Goal: Task Accomplishment & Management: Use online tool/utility

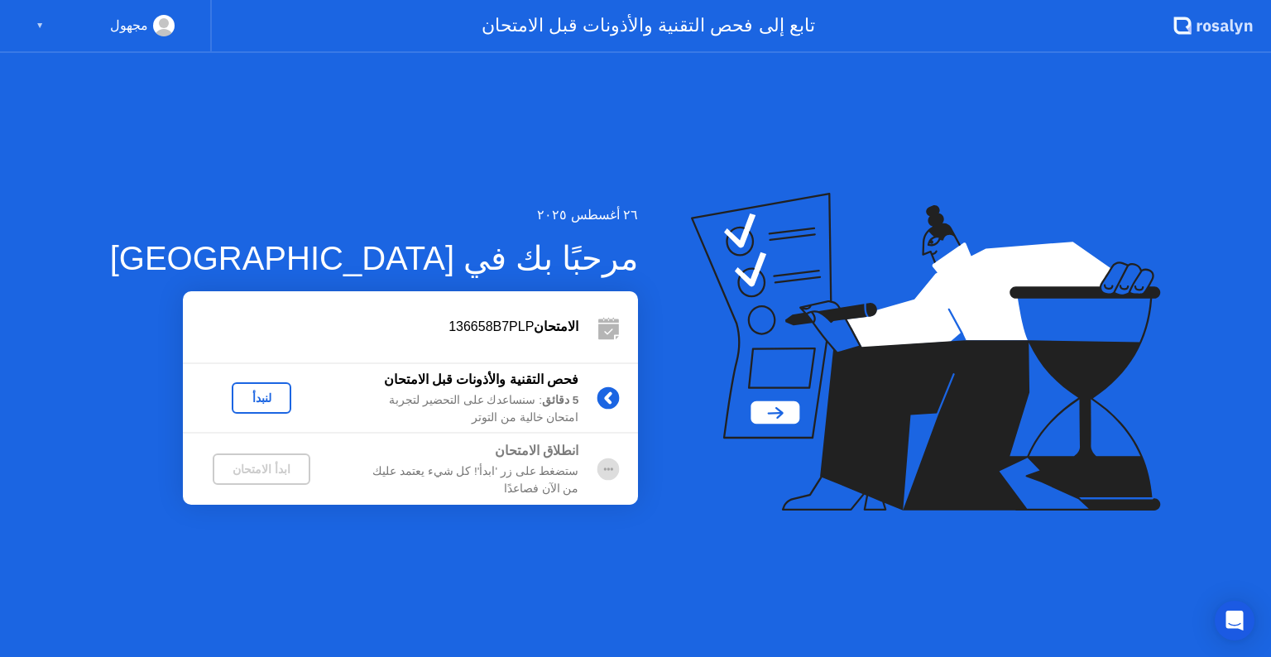
click at [238, 401] on div "لنبدأ" at bounding box center [261, 397] width 46 height 13
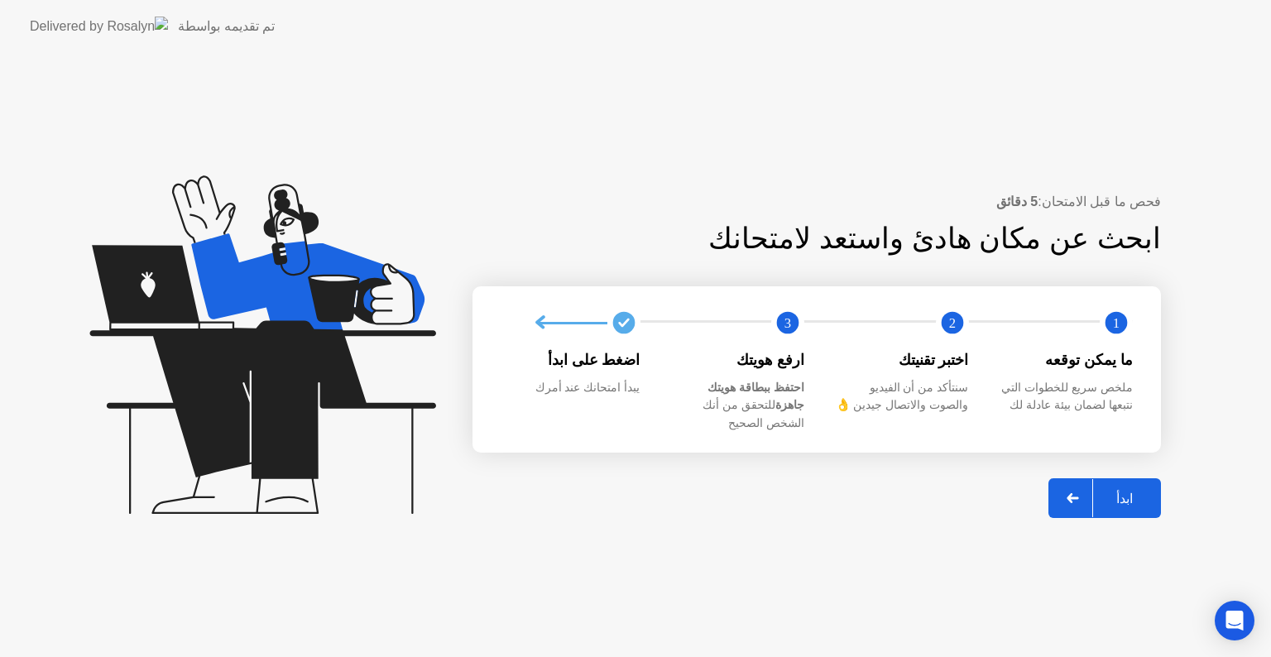
click at [1114, 497] on div "ابدأ" at bounding box center [1124, 499] width 63 height 16
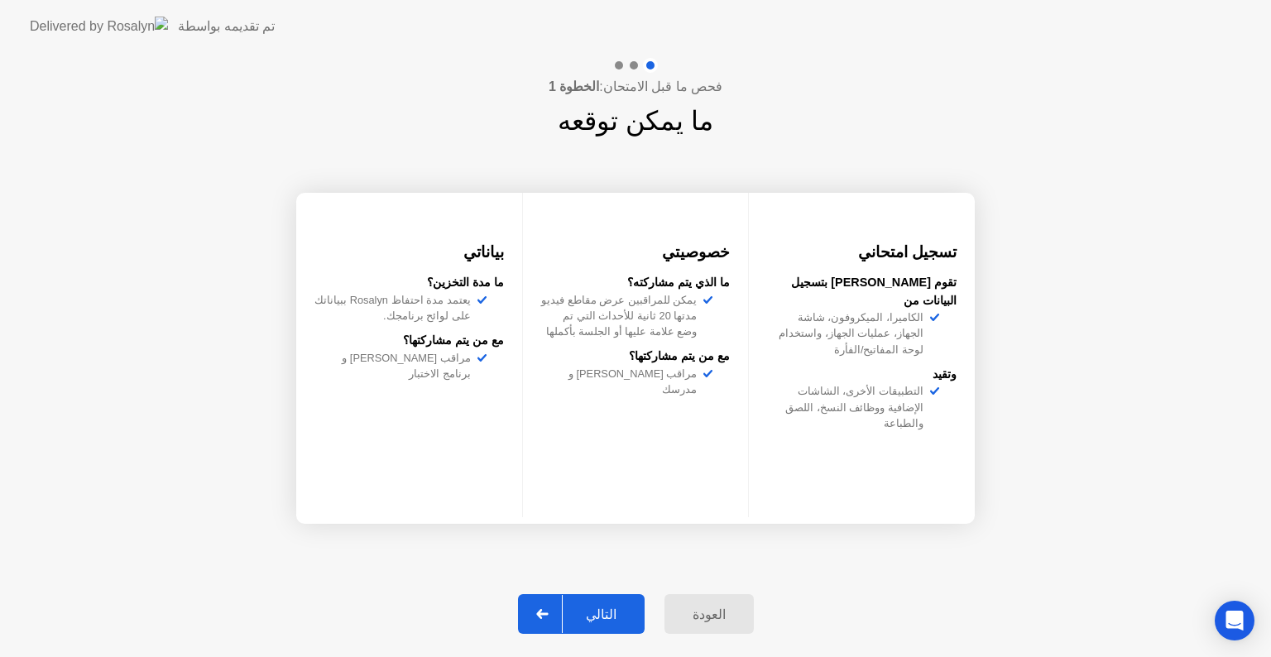
click at [596, 616] on div "التالي" at bounding box center [601, 614] width 77 height 16
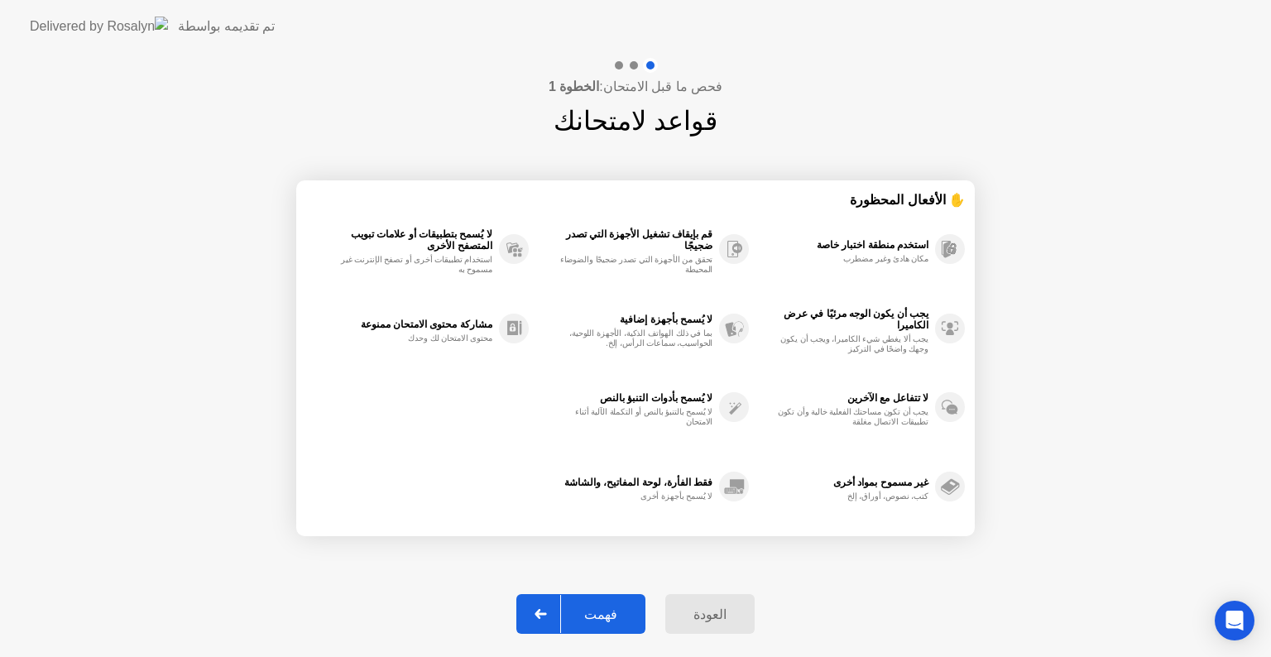
click at [596, 616] on div "فهمت" at bounding box center [600, 614] width 79 height 16
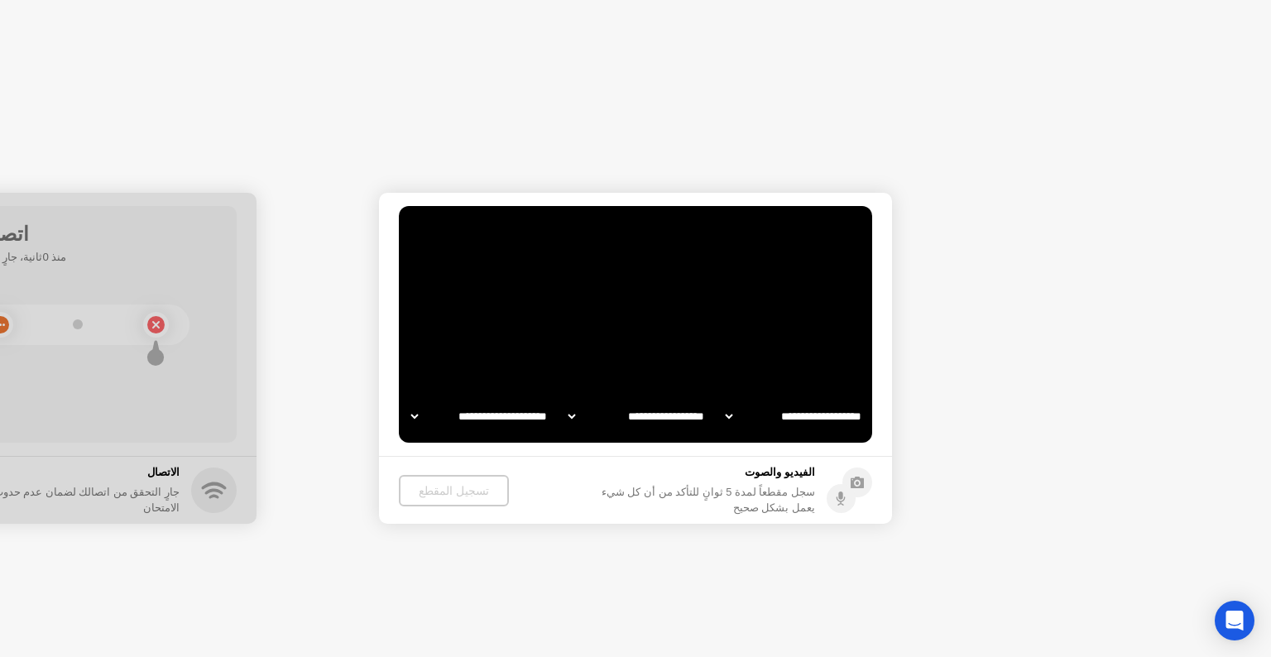
select select "**********"
select select "*******"
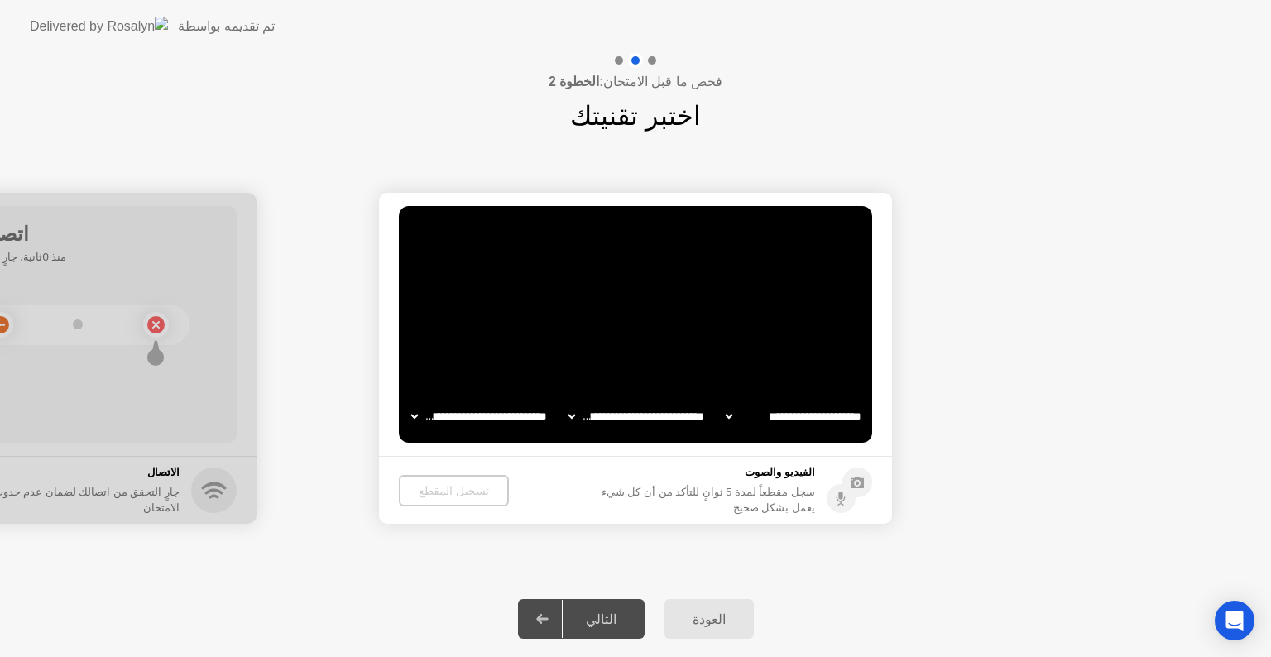
click at [596, 616] on div "التالي" at bounding box center [601, 619] width 77 height 16
click at [560, 620] on div at bounding box center [543, 619] width 40 height 38
click at [430, 491] on div "تسجيل المقطع" at bounding box center [453, 490] width 97 height 13
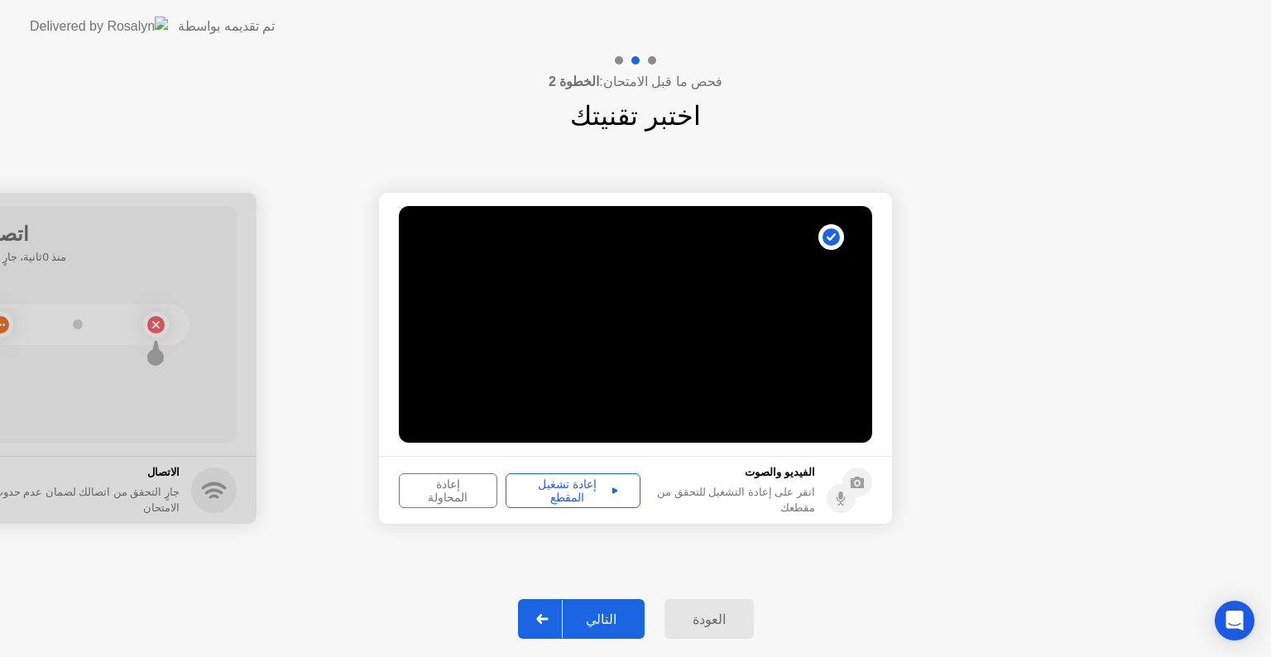
click at [606, 627] on div "التالي" at bounding box center [601, 619] width 77 height 16
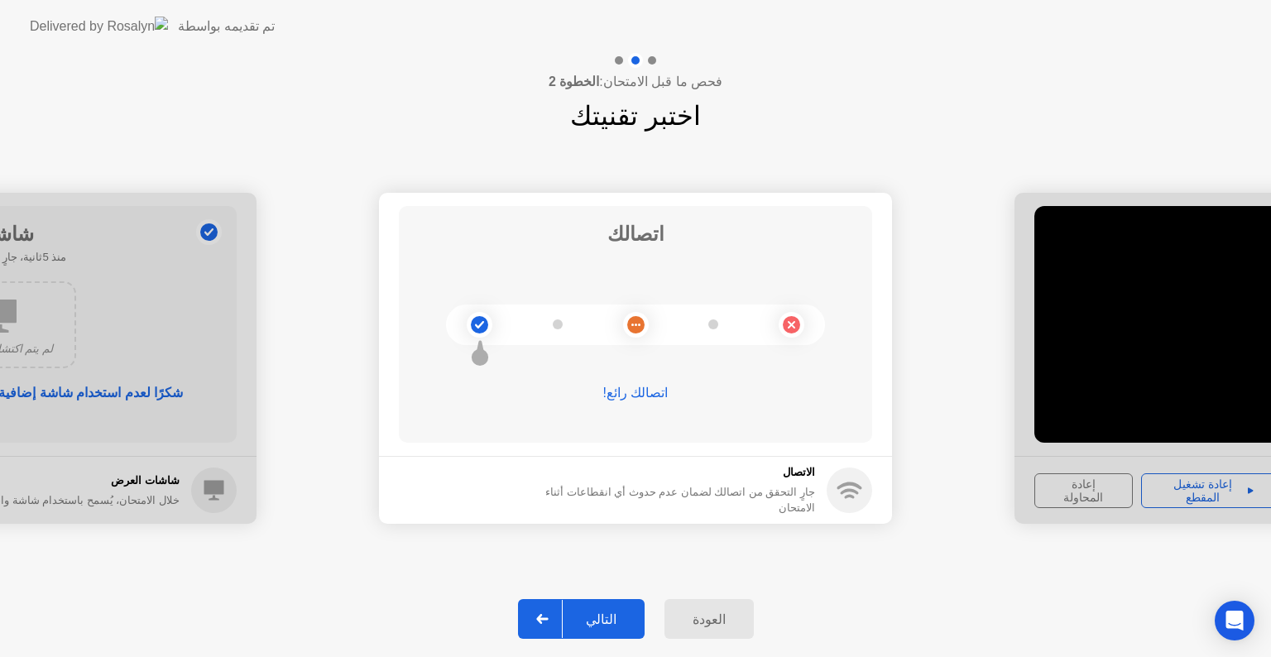
click at [596, 623] on div "التالي" at bounding box center [601, 619] width 77 height 16
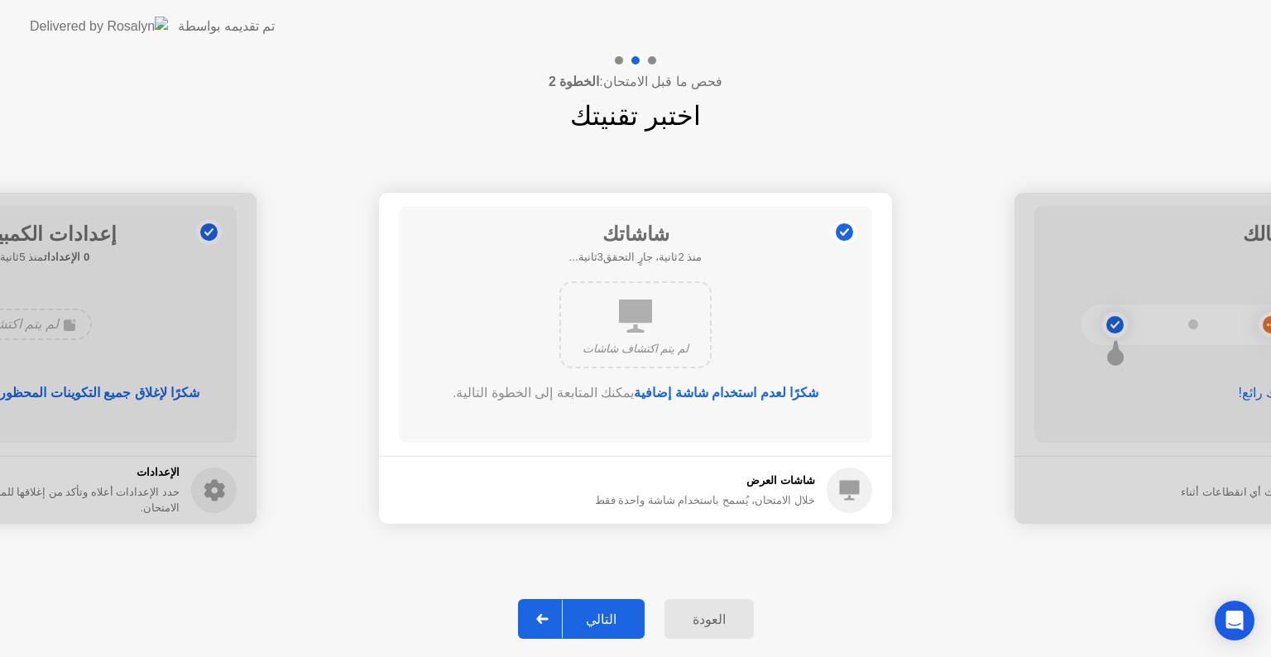
click at [596, 623] on div "التالي" at bounding box center [601, 619] width 77 height 16
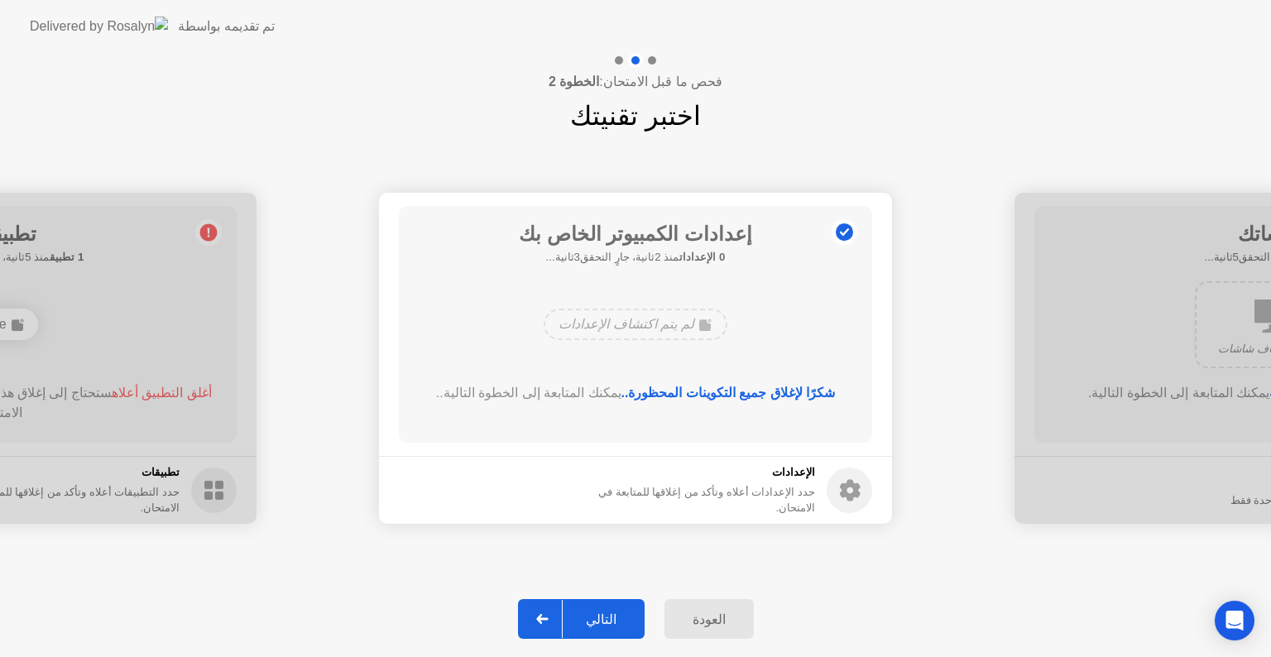
click at [596, 623] on div "التالي" at bounding box center [601, 619] width 77 height 16
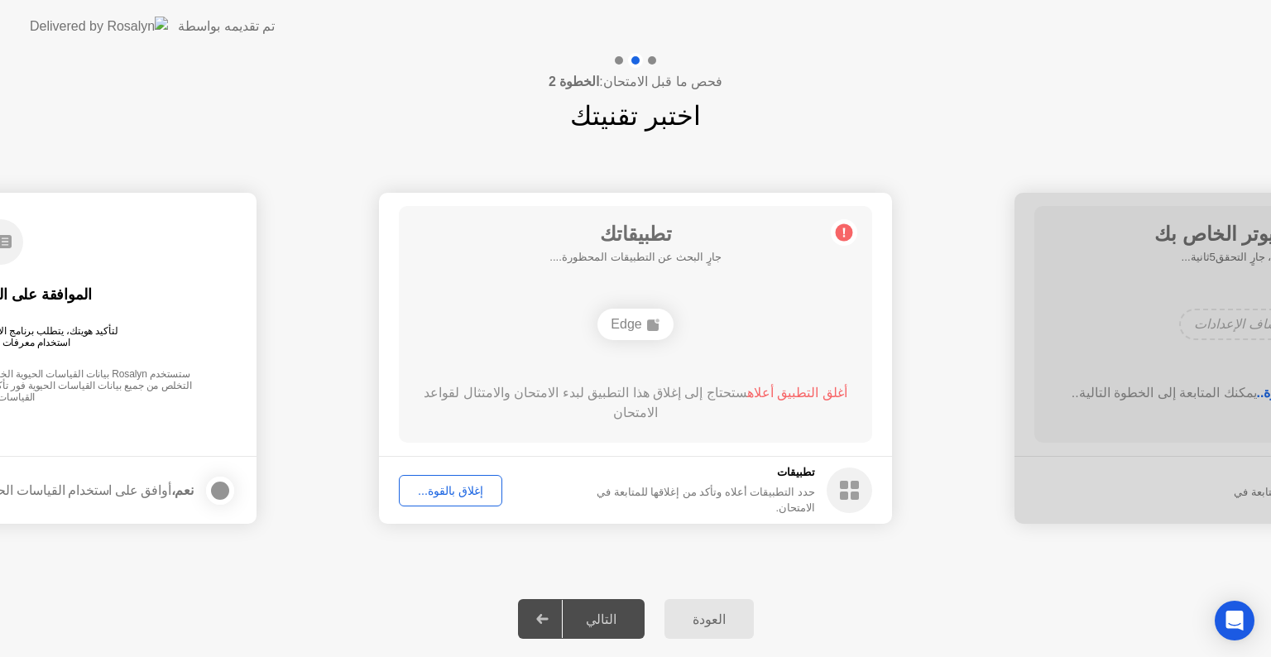
click at [437, 480] on button "إغلاق بالقوة..." at bounding box center [450, 490] width 103 height 31
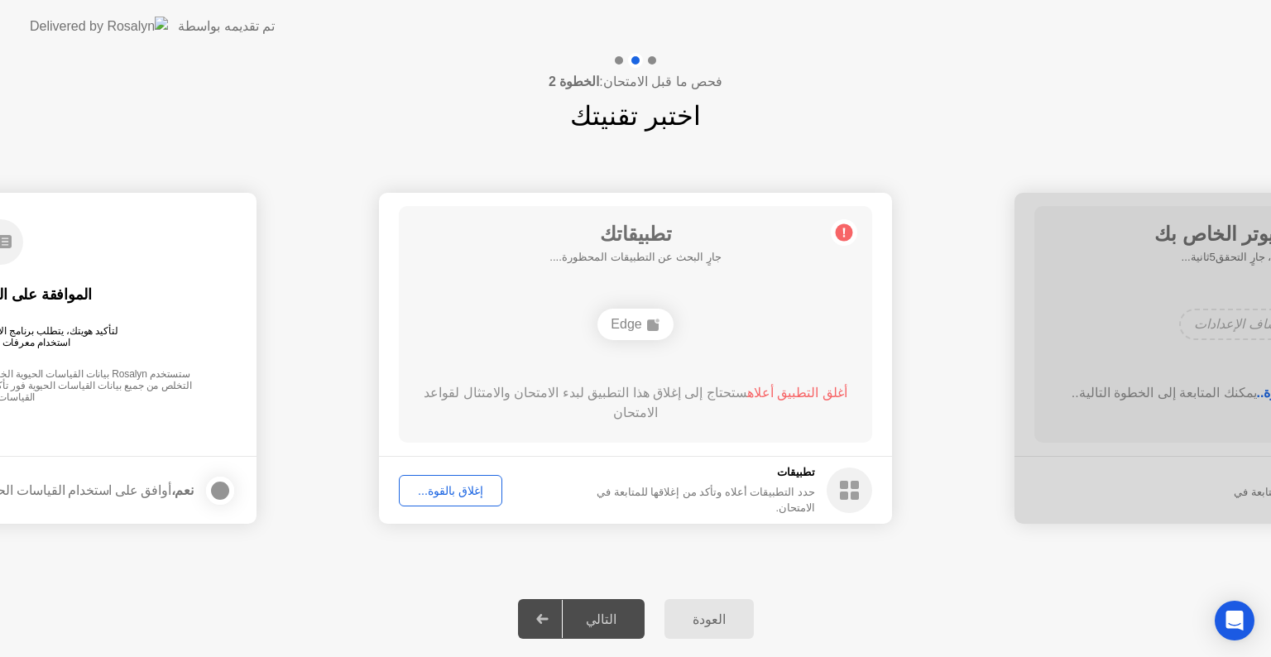
click at [579, 616] on div "التالي" at bounding box center [601, 619] width 77 height 16
click at [457, 496] on div "إغلاق بالقوة..." at bounding box center [451, 490] width 92 height 13
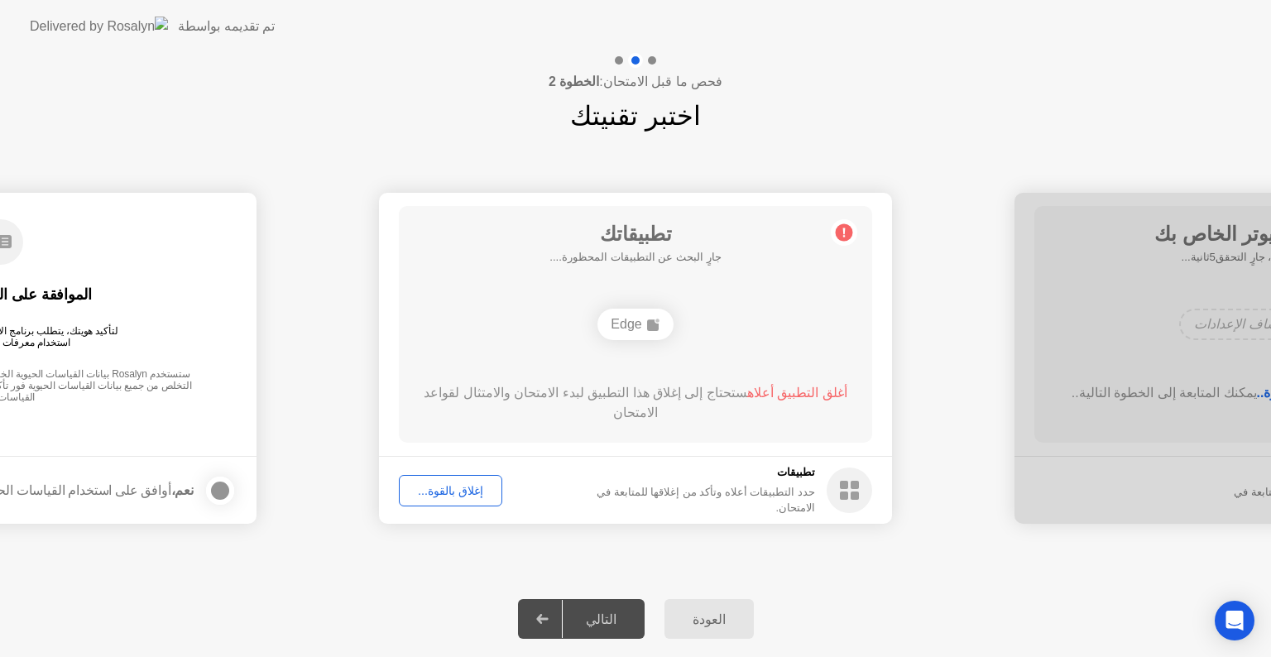
click at [611, 624] on div "التالي" at bounding box center [601, 619] width 77 height 16
click at [602, 626] on div "التالي" at bounding box center [601, 619] width 77 height 16
